Goal: Transaction & Acquisition: Purchase product/service

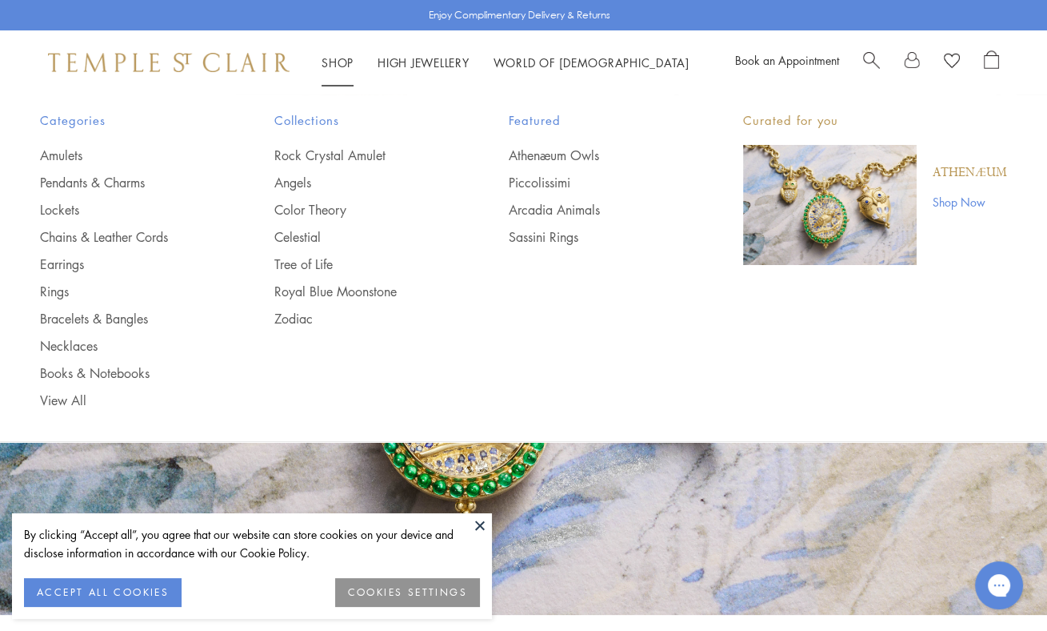
click at [347, 58] on link "Shop Shop" at bounding box center [338, 62] width 32 height 16
click at [77, 346] on link "Necklaces" at bounding box center [125, 346] width 170 height 18
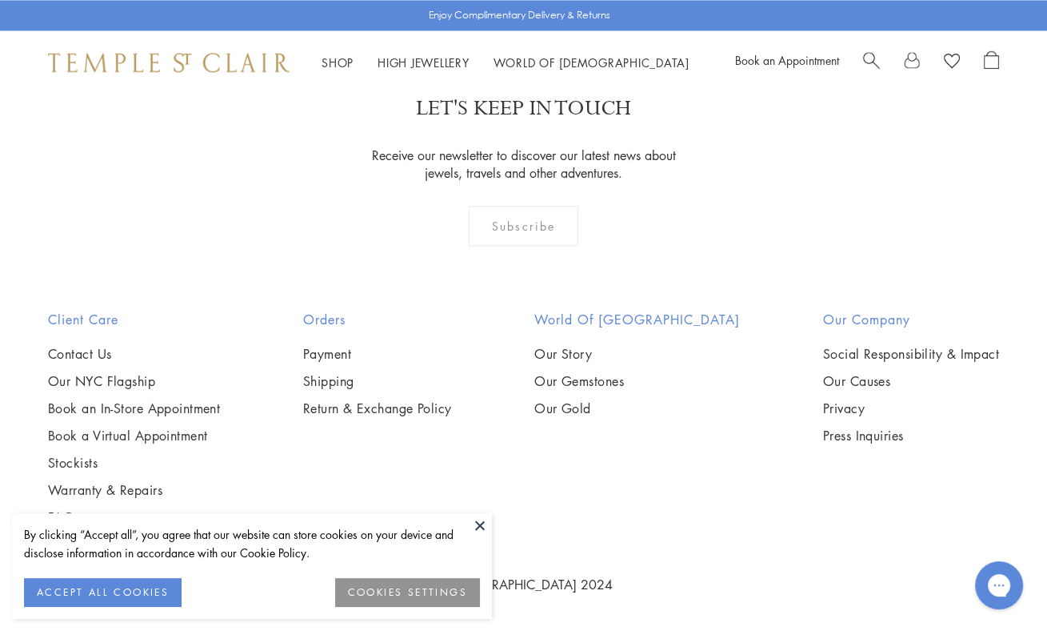
scroll to position [2967, 0]
click at [0, 0] on img at bounding box center [0, 0] width 0 height 0
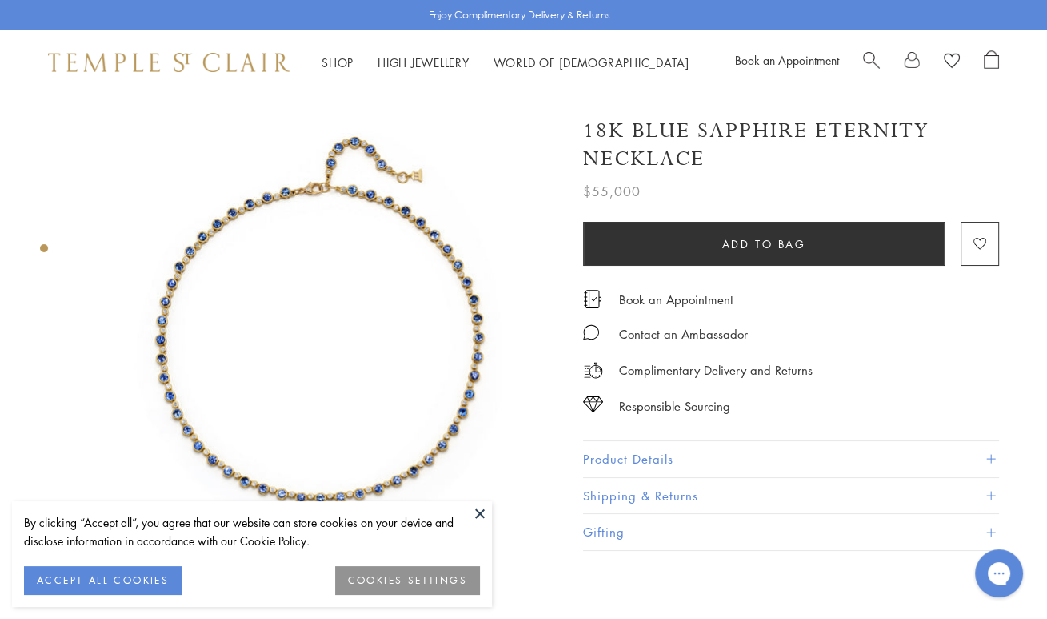
click at [477, 513] on button at bounding box center [480, 513] width 24 height 24
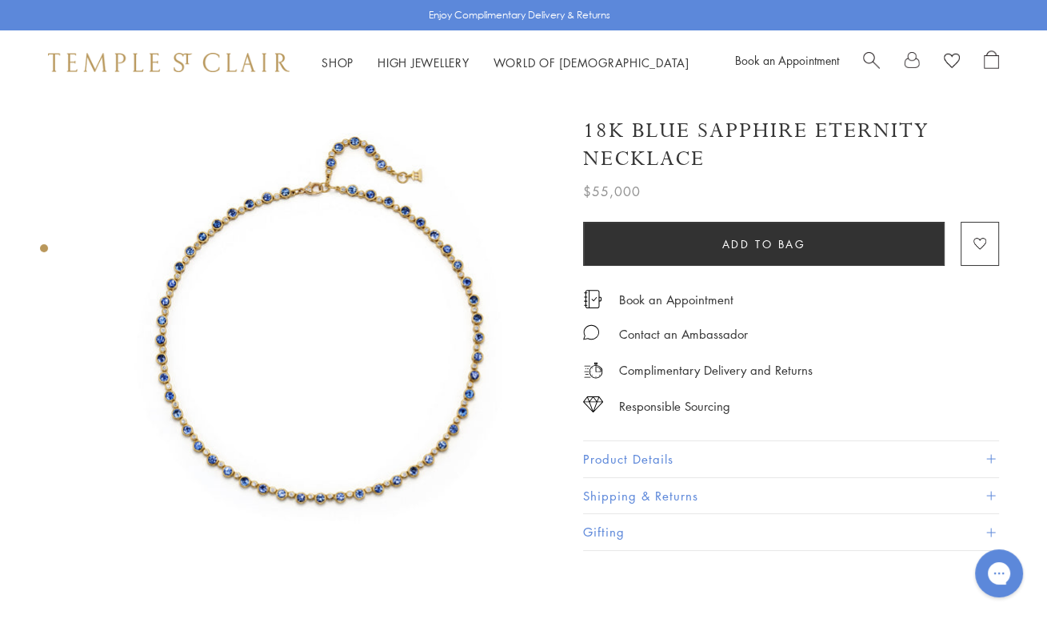
click at [58, 167] on div at bounding box center [303, 333] width 607 height 479
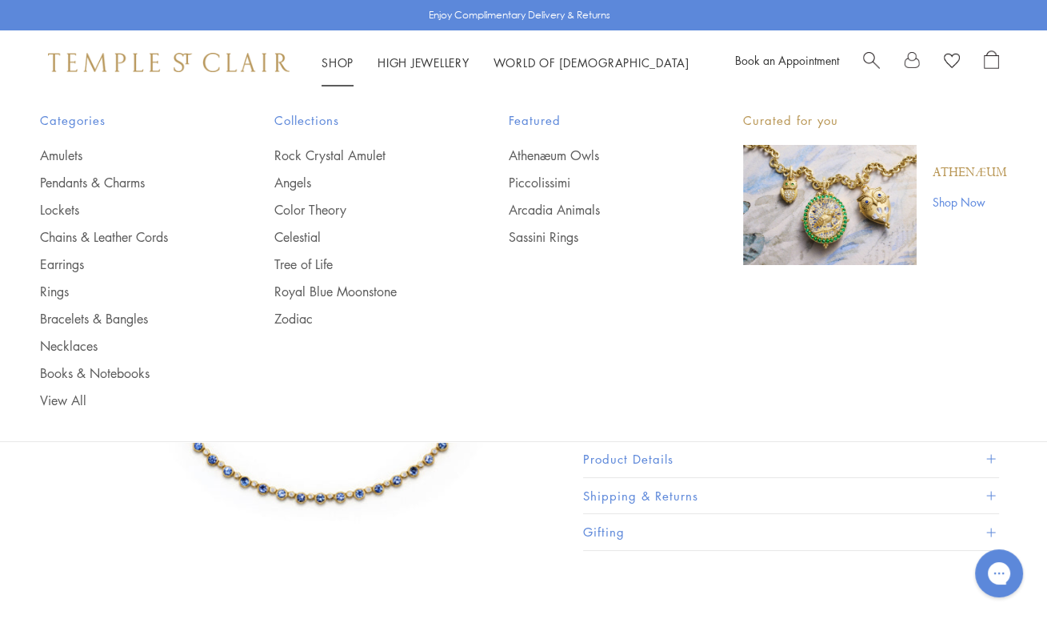
click at [330, 68] on li "Shop Shop Categories Amulets Pendants & Charms Lockets Chains & Leather Cords E…" at bounding box center [338, 63] width 32 height 20
click at [823, 190] on img "Main navigation" at bounding box center [830, 205] width 174 height 120
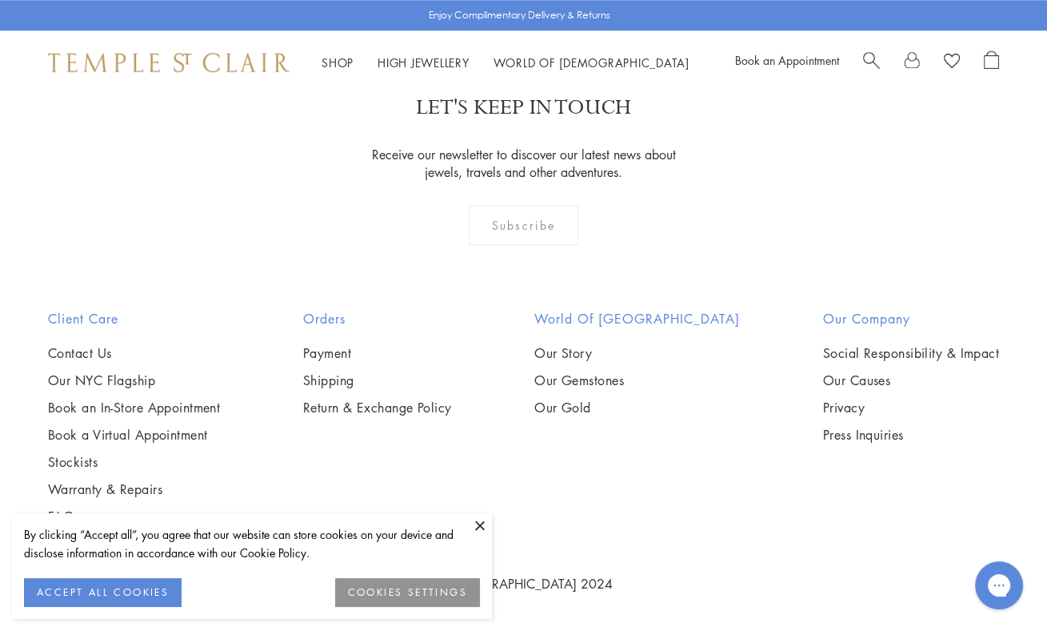
scroll to position [2058, 0]
click at [0, 0] on img at bounding box center [0, 0] width 0 height 0
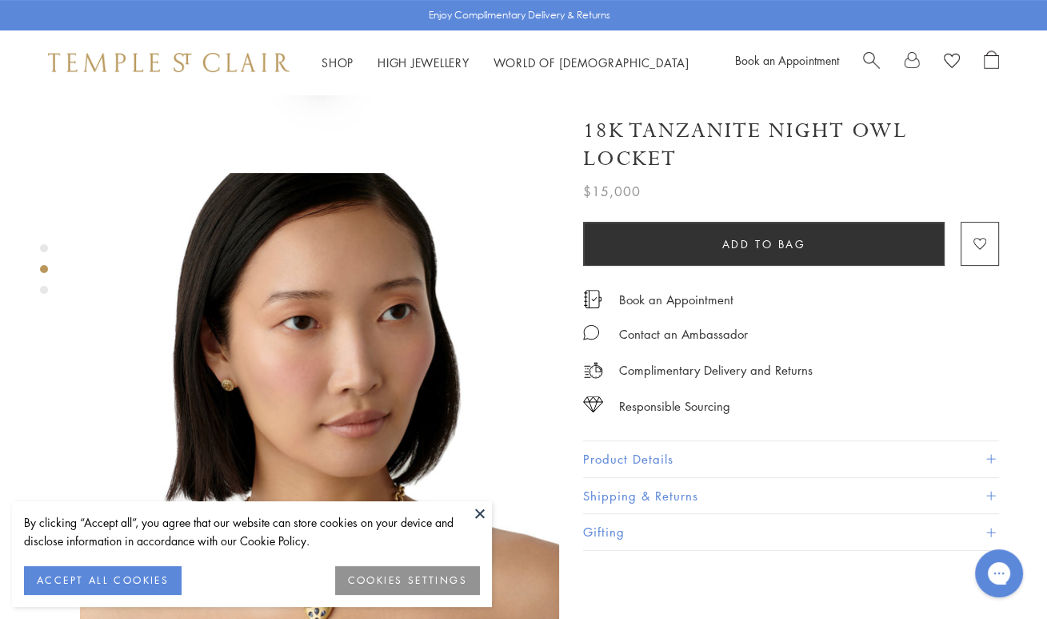
scroll to position [383, 0]
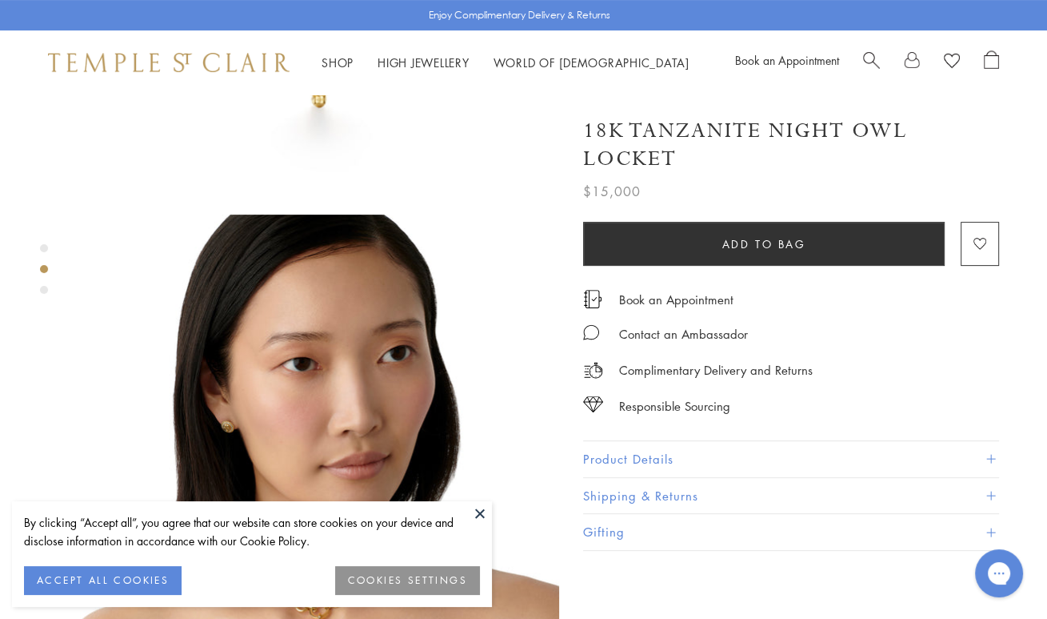
click at [966, 119] on h1 "18K Tanzanite Night Owl Locket" at bounding box center [791, 145] width 416 height 56
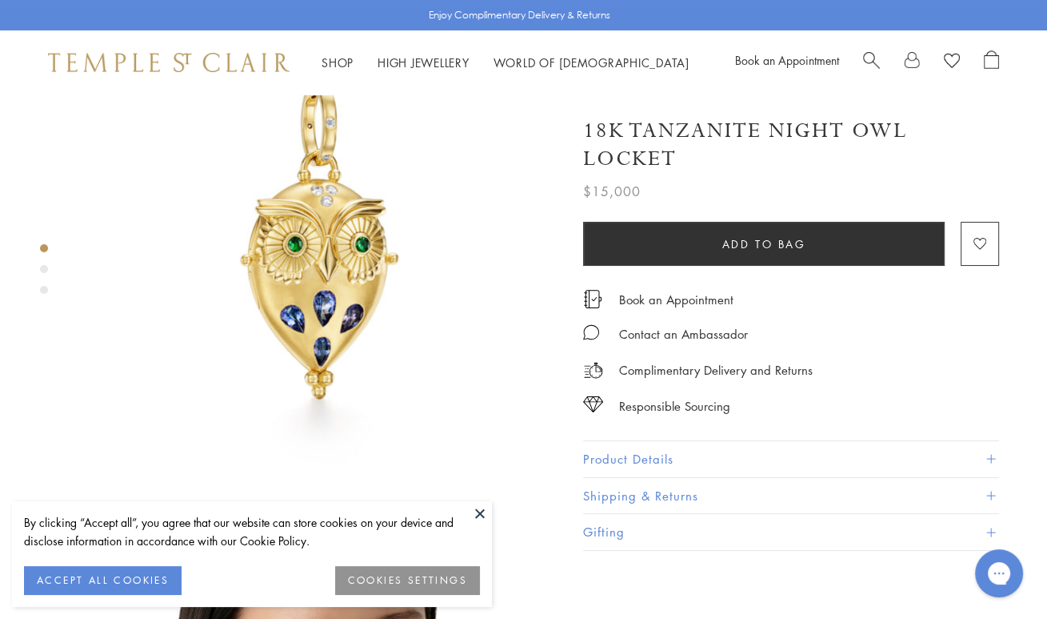
scroll to position [0, 0]
